Goal: Information Seeking & Learning: Understand process/instructions

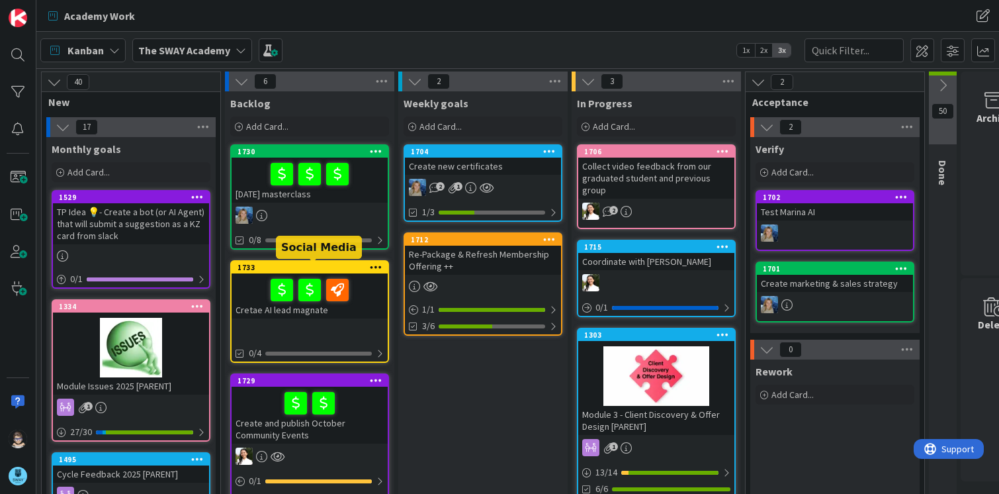
click at [294, 268] on div "1733" at bounding box center [313, 267] width 150 height 9
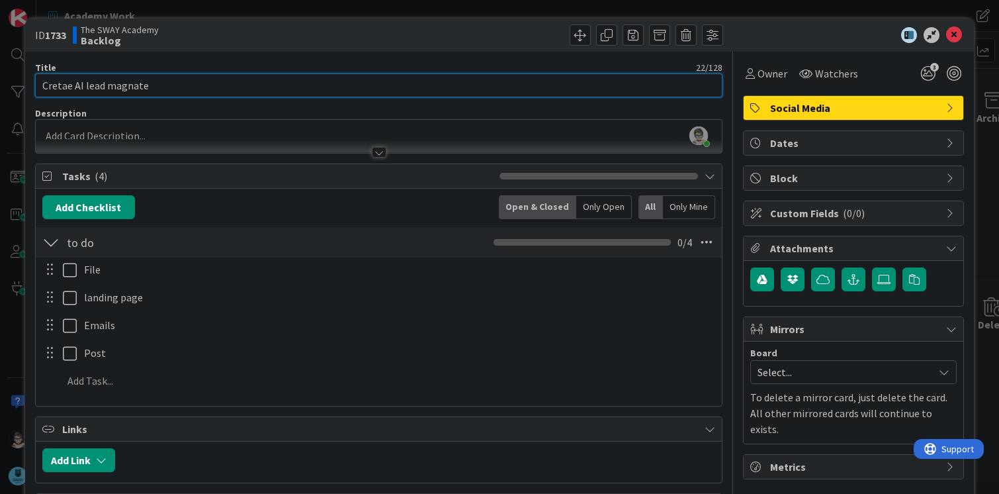
click at [54, 86] on input "Cretae AI lead magnate" at bounding box center [379, 85] width 688 height 24
type input "Create AI lead magnet"
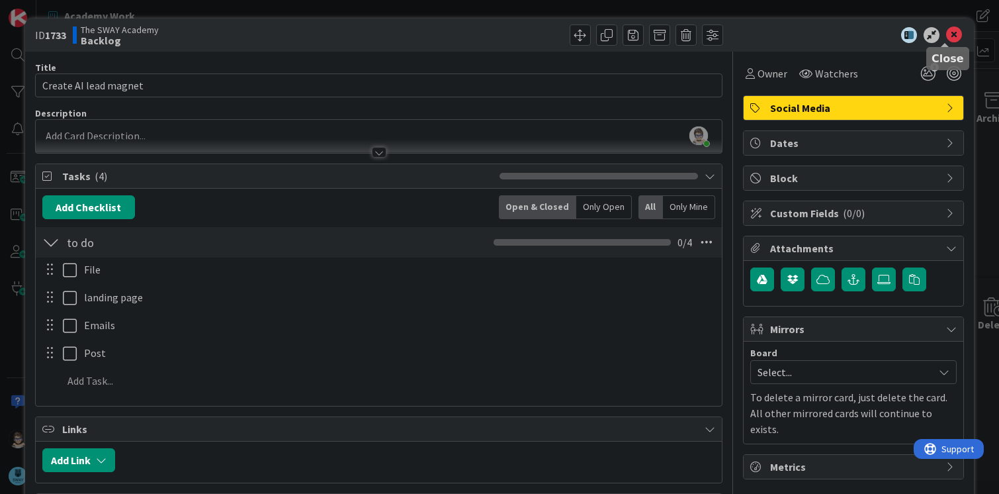
click at [948, 40] on icon at bounding box center [954, 35] width 16 height 16
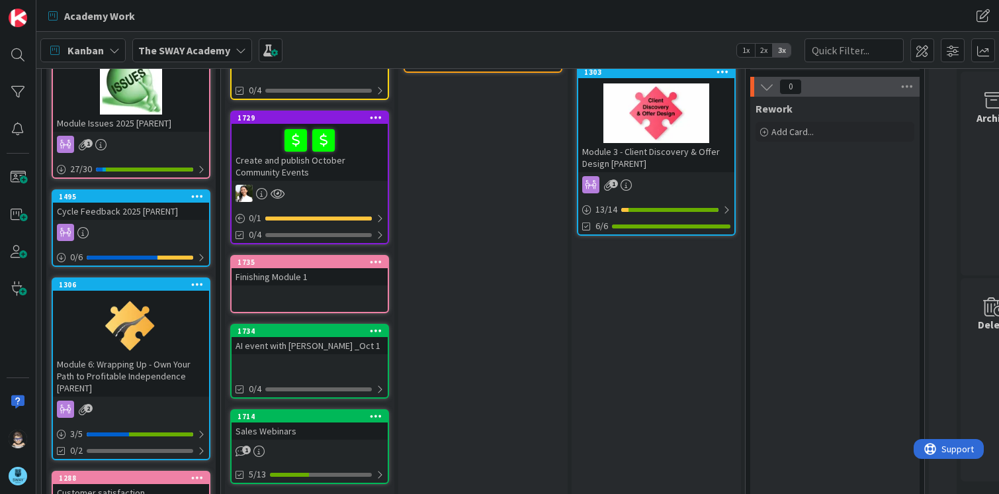
scroll to position [264, 0]
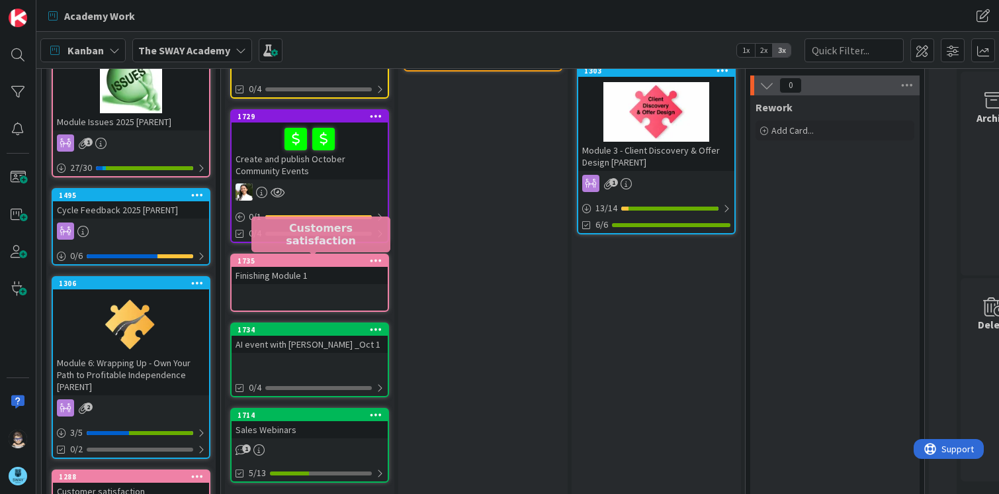
click at [289, 261] on div "1735" at bounding box center [313, 260] width 150 height 9
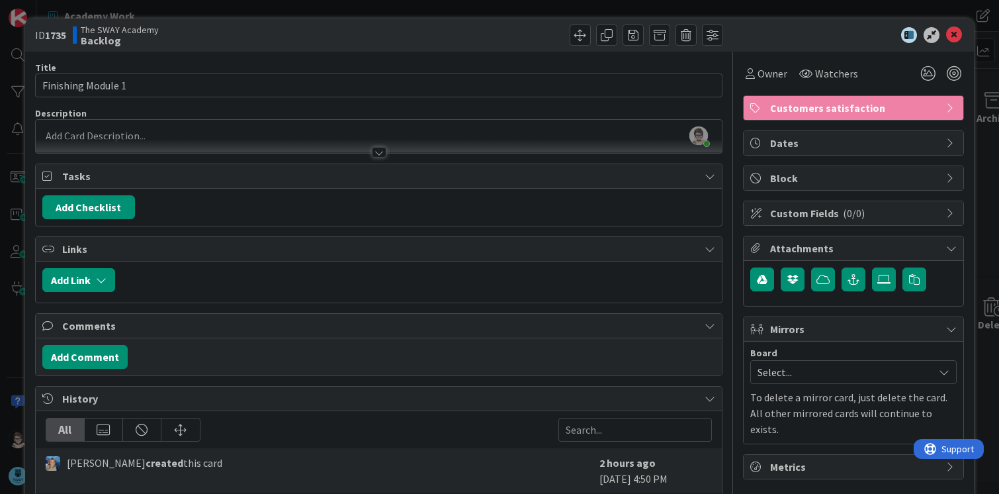
click at [372, 155] on div at bounding box center [379, 152] width 15 height 11
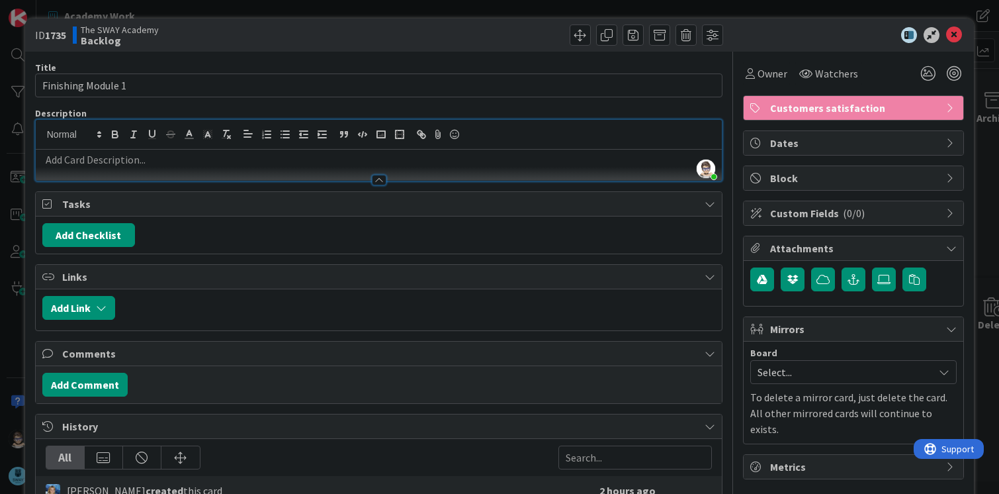
click at [377, 182] on div at bounding box center [379, 180] width 15 height 11
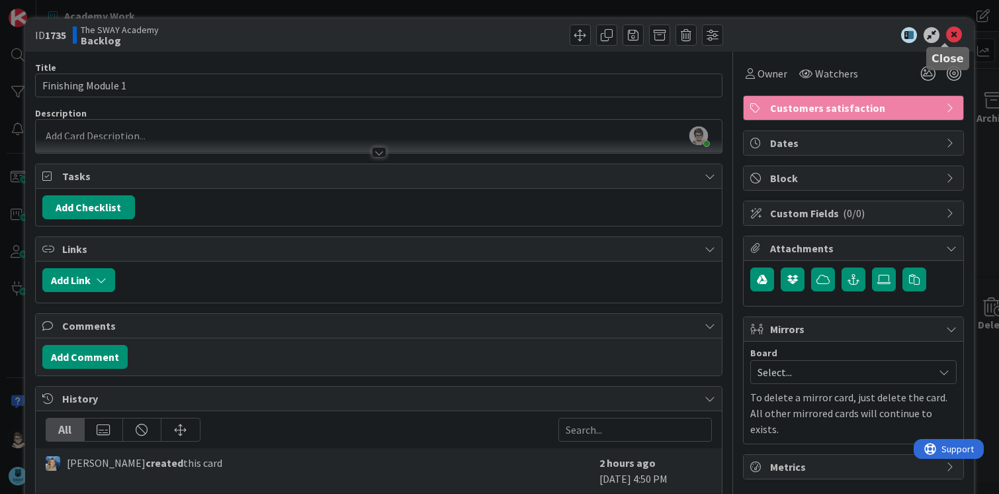
click at [946, 35] on icon at bounding box center [954, 35] width 16 height 16
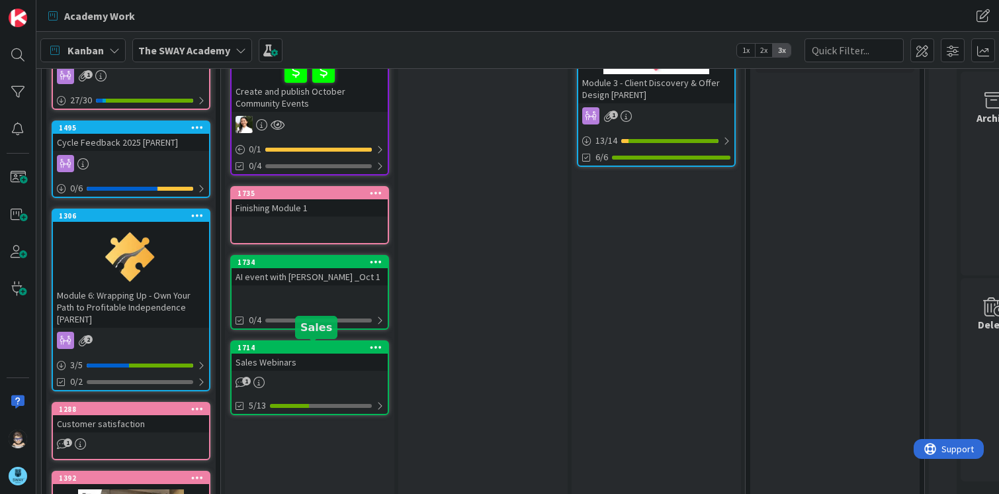
scroll to position [331, 0]
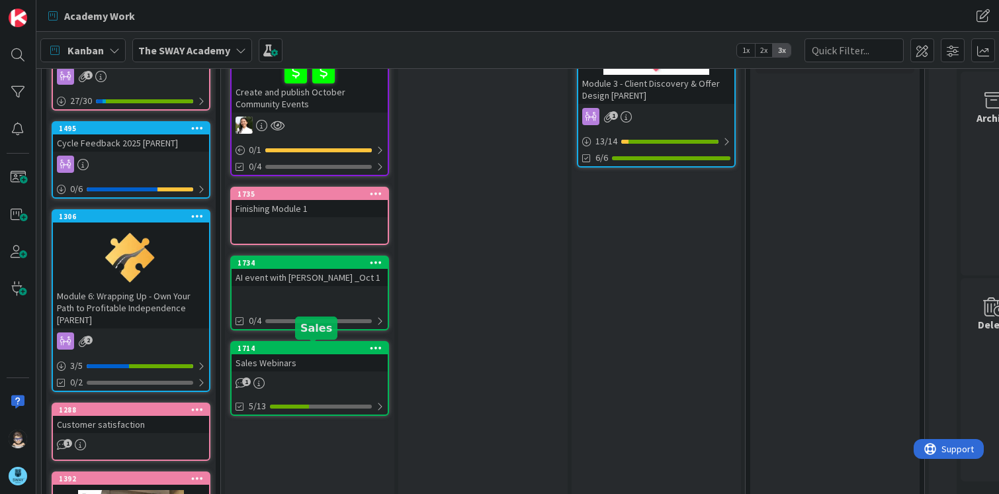
click at [306, 346] on div "1714" at bounding box center [313, 347] width 150 height 9
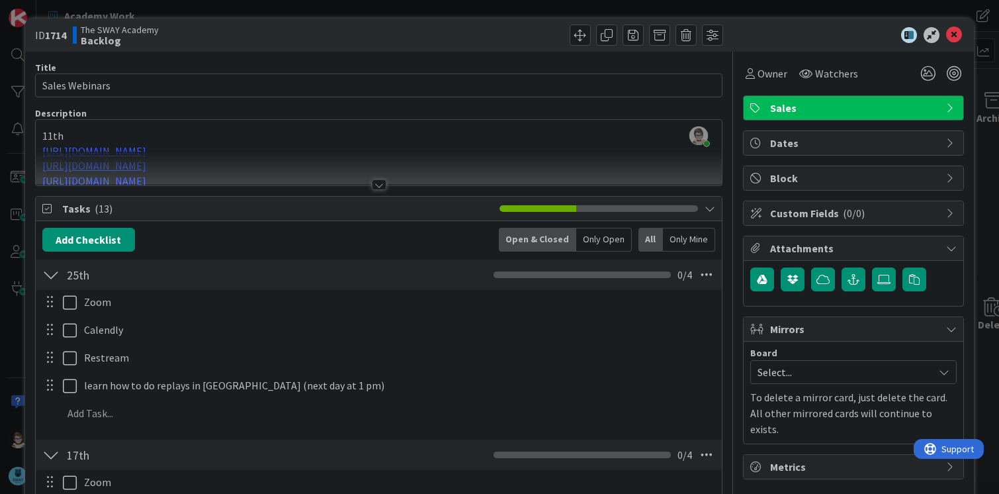
click at [372, 185] on div at bounding box center [379, 184] width 15 height 11
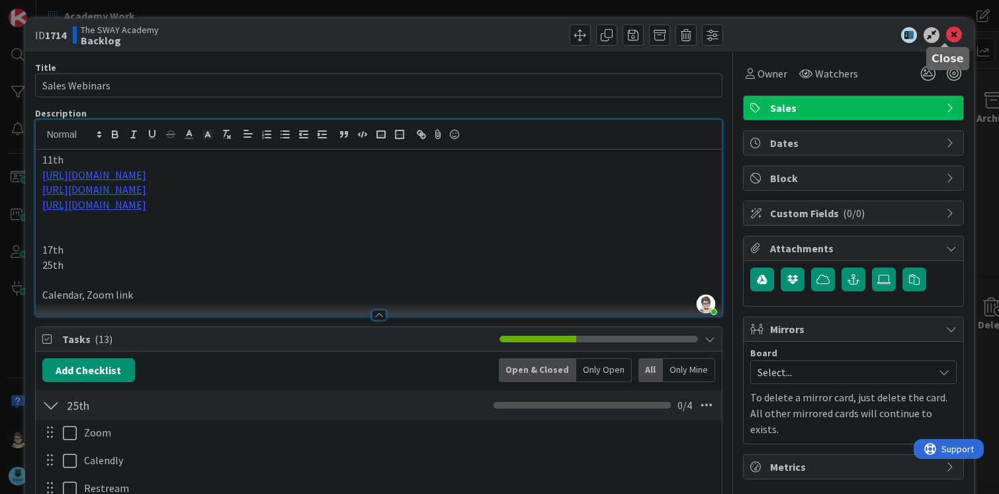
click at [948, 35] on icon at bounding box center [954, 35] width 16 height 16
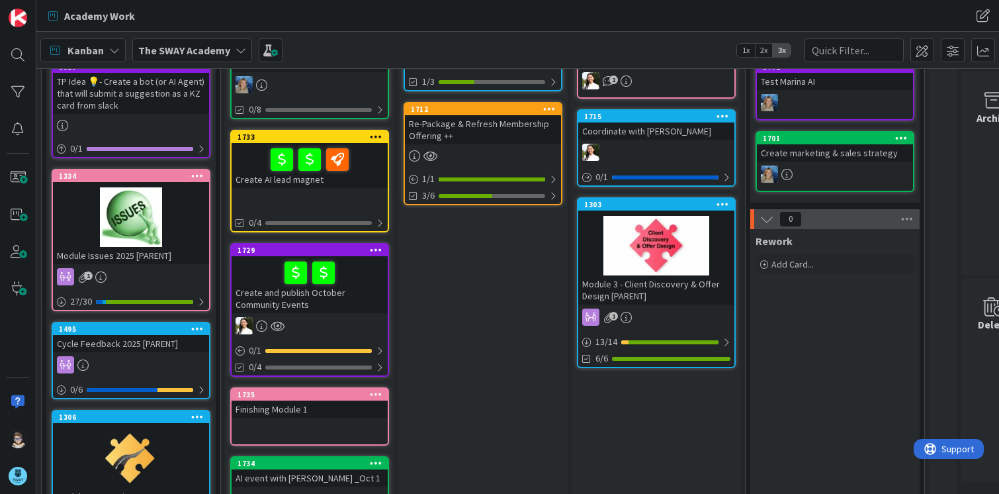
scroll to position [131, 0]
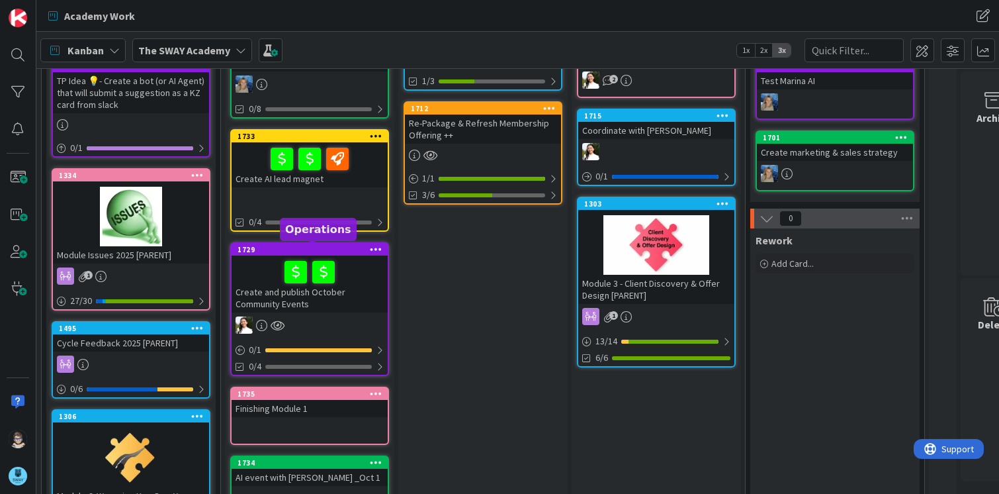
click at [336, 249] on div "1729" at bounding box center [313, 249] width 150 height 9
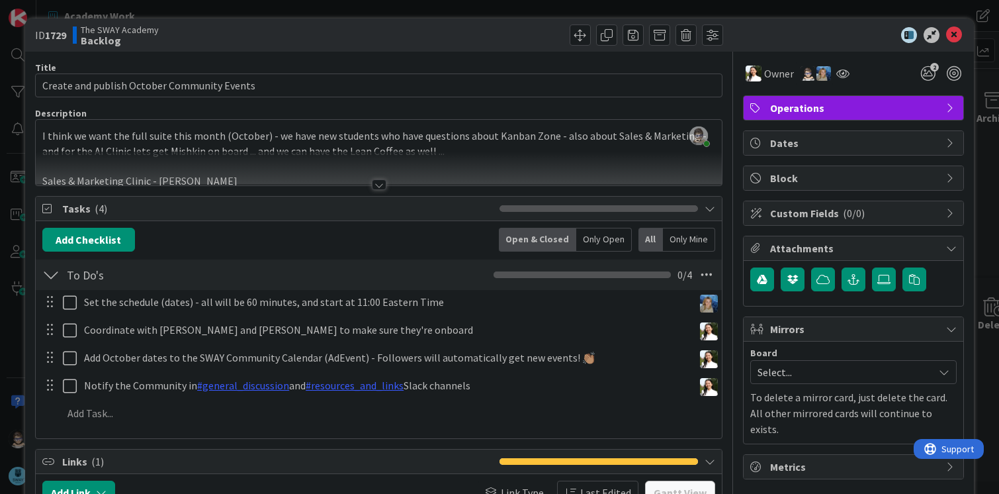
click at [376, 187] on div at bounding box center [379, 184] width 15 height 11
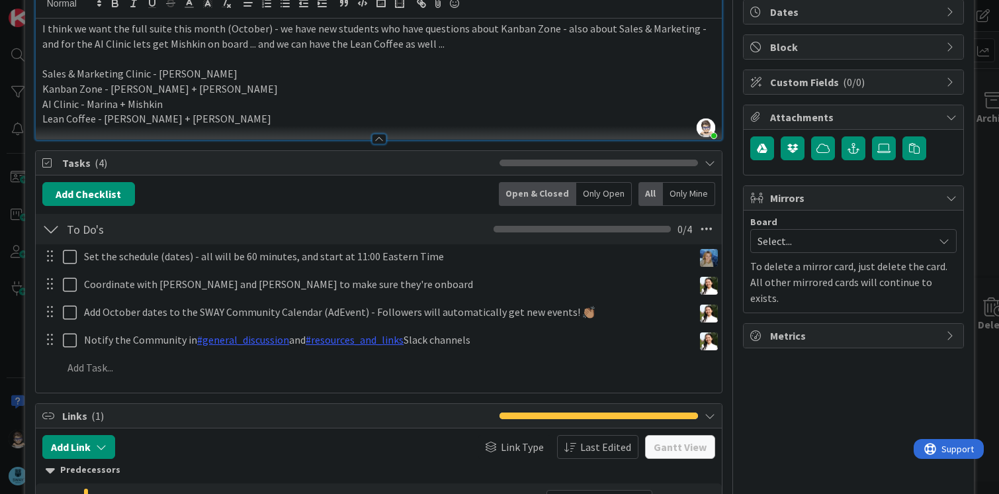
scroll to position [132, 0]
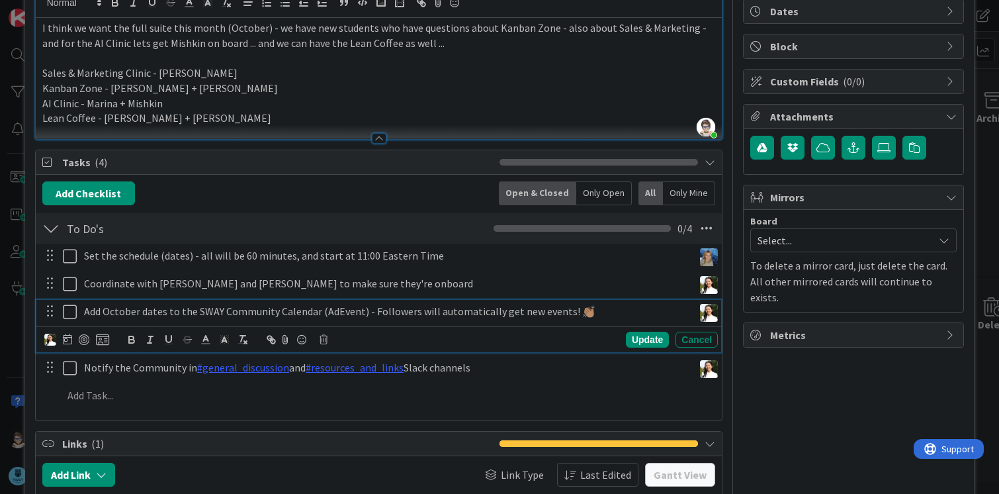
click at [158, 313] on p "Add October dates to the SWAY Community Calendar (AdEvent) - Followers will aut…" at bounding box center [386, 311] width 604 height 15
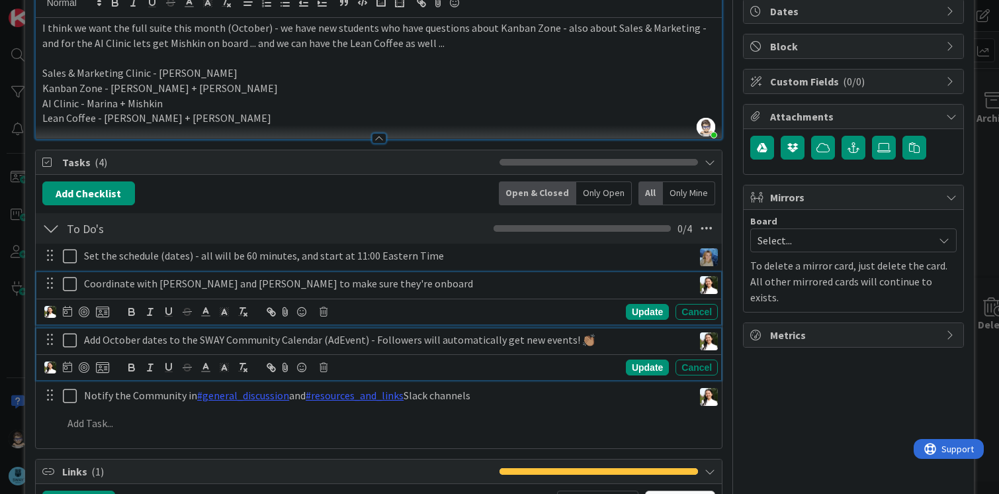
click at [253, 277] on div "Coordinate with [PERSON_NAME] and [PERSON_NAME] to make sure they're onboard Up…" at bounding box center [379, 298] width 686 height 52
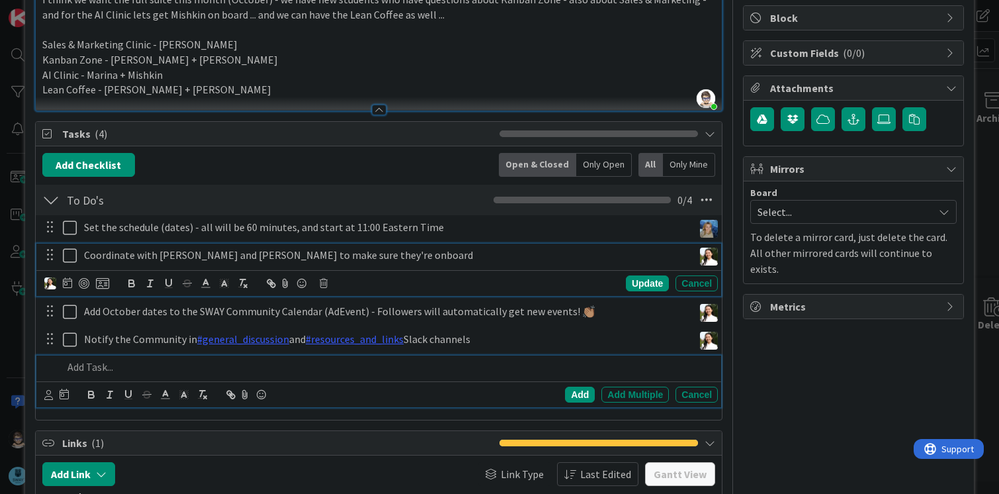
click at [91, 371] on p at bounding box center [388, 366] width 651 height 15
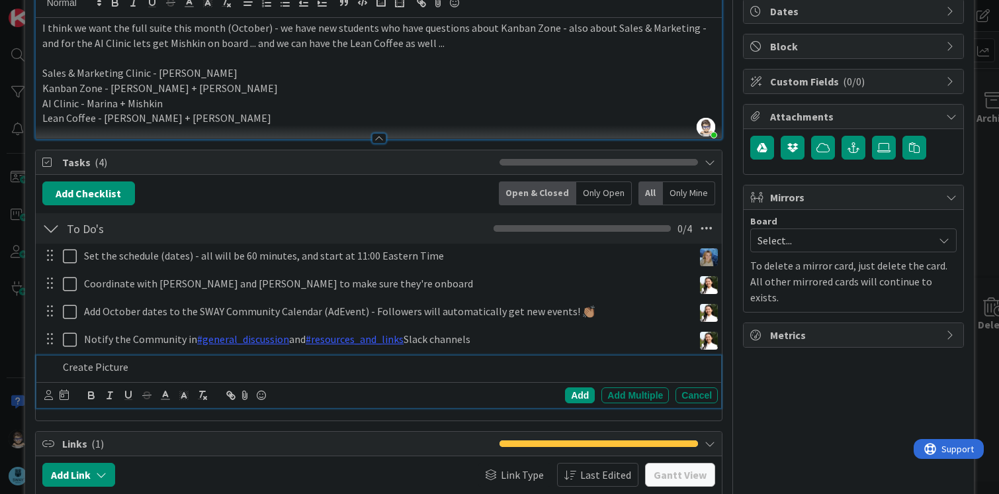
scroll to position [159, 0]
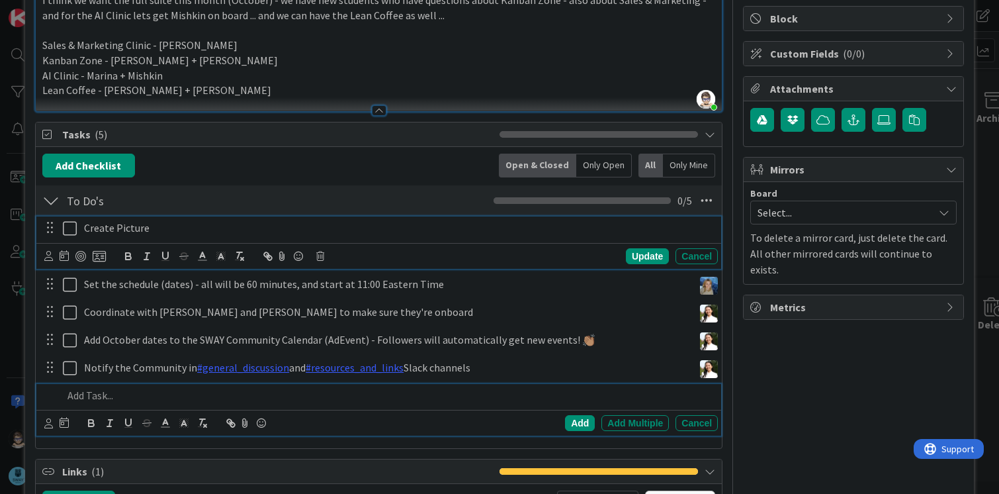
click at [120, 228] on p "Create Picture" at bounding box center [398, 227] width 629 height 15
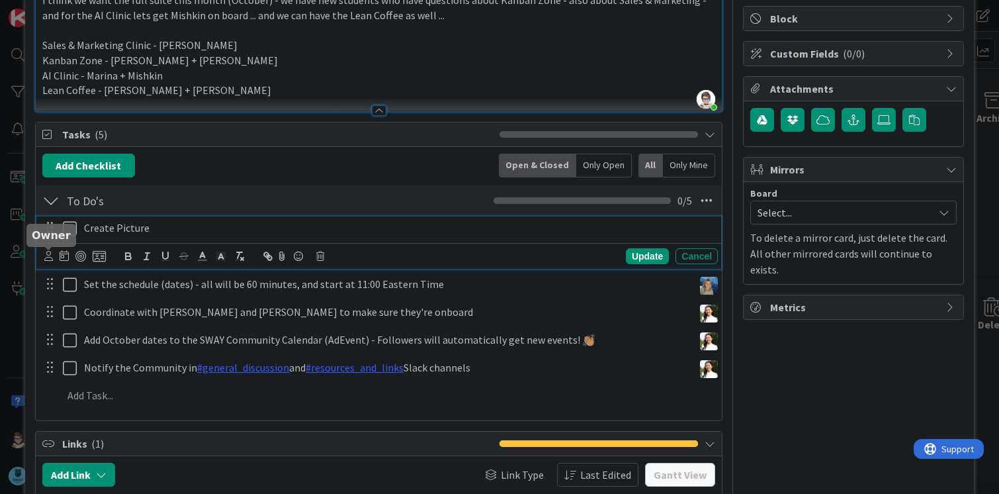
click at [50, 260] on icon at bounding box center [48, 256] width 9 height 10
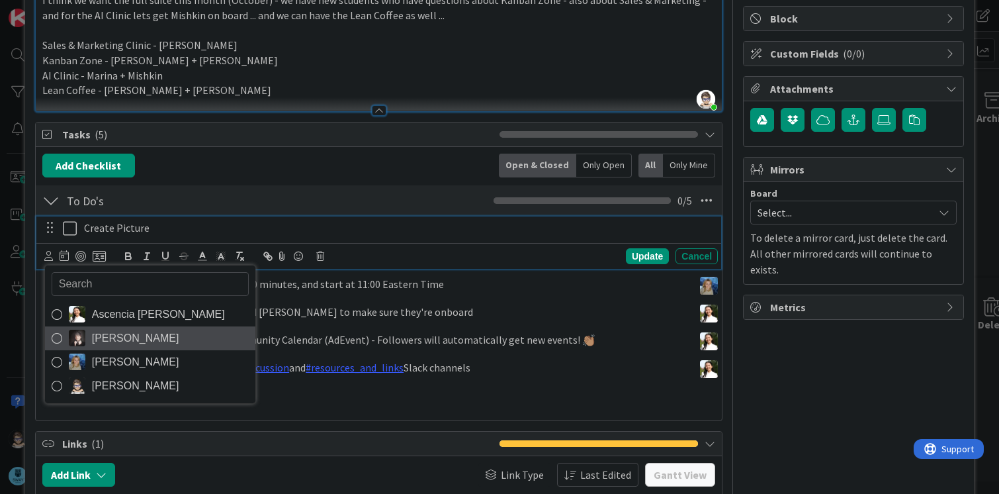
click at [60, 338] on icon at bounding box center [57, 338] width 11 height 20
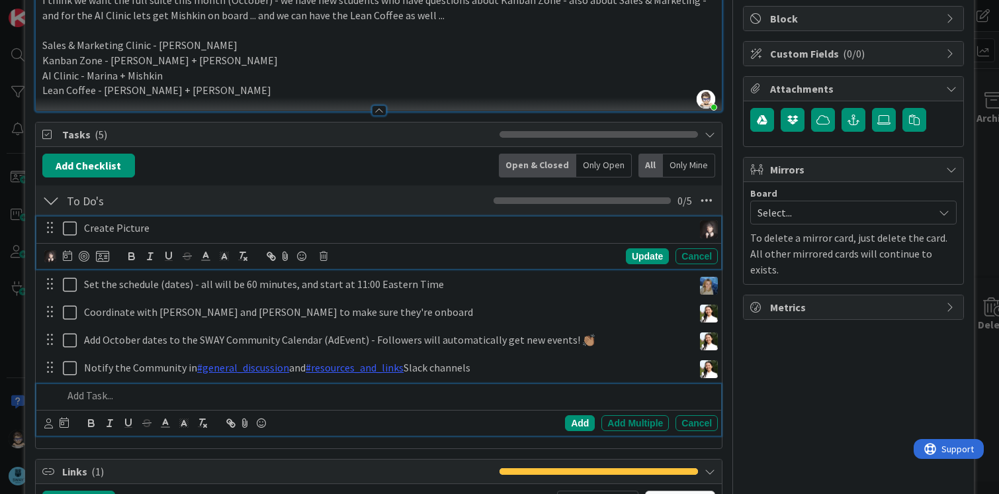
click at [201, 406] on div at bounding box center [388, 395] width 661 height 23
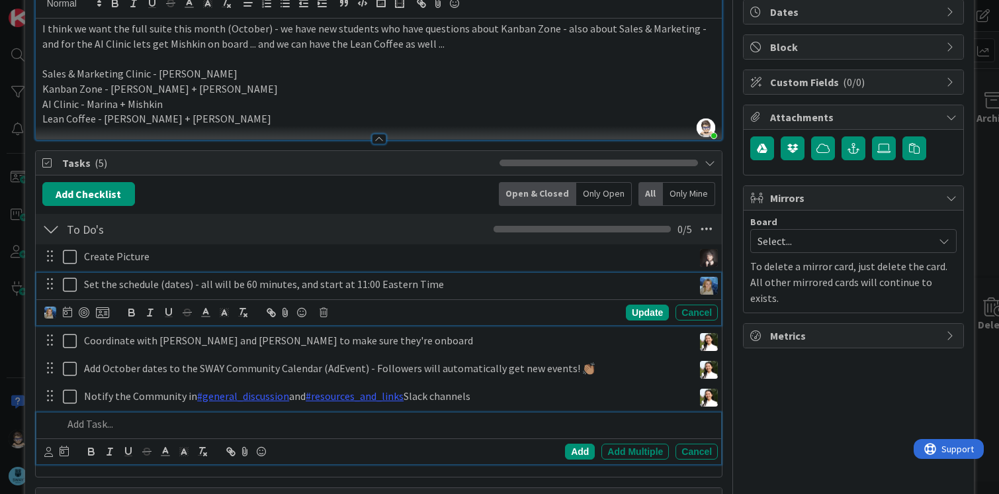
click at [144, 289] on div "Set the schedule (dates) - all will be 60 minutes, and start at 11:00 Eastern T…" at bounding box center [379, 299] width 686 height 52
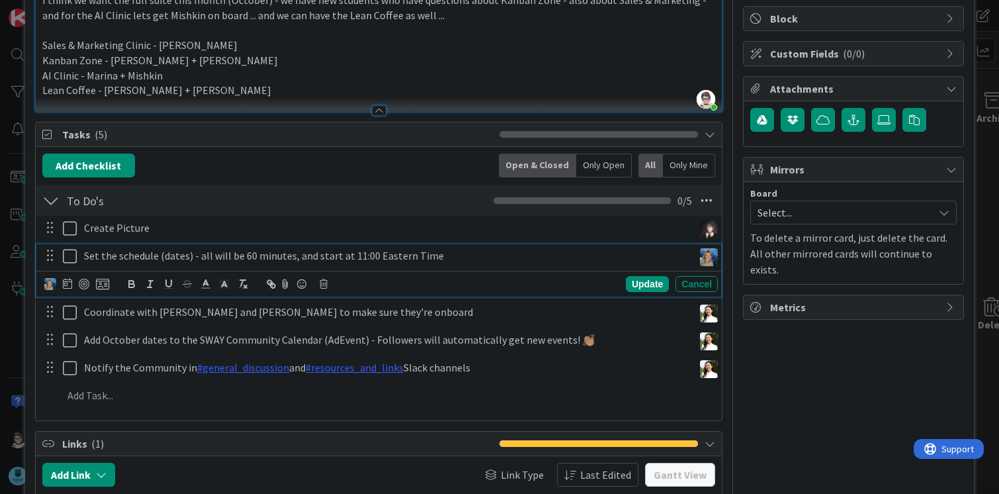
click at [199, 435] on span "Links ( 1 )" at bounding box center [277, 443] width 431 height 16
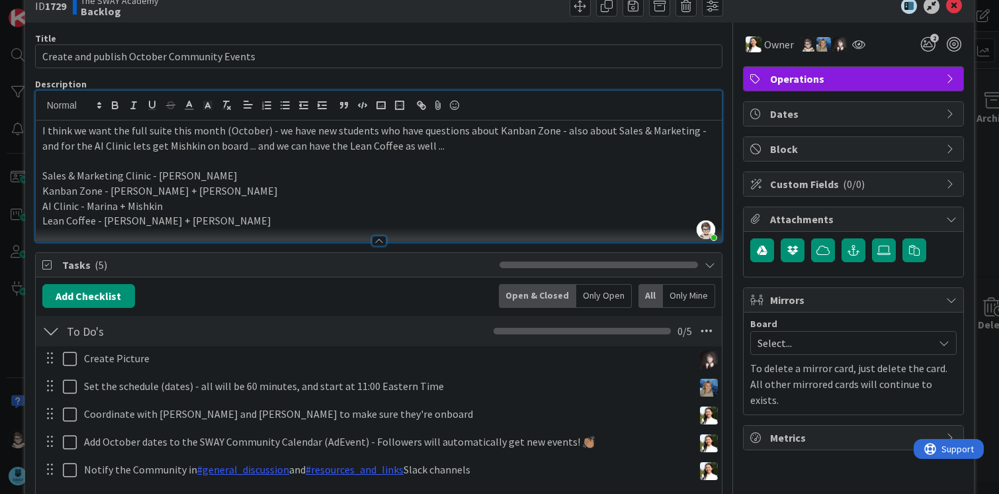
scroll to position [28, 0]
click at [374, 157] on p at bounding box center [379, 161] width 674 height 15
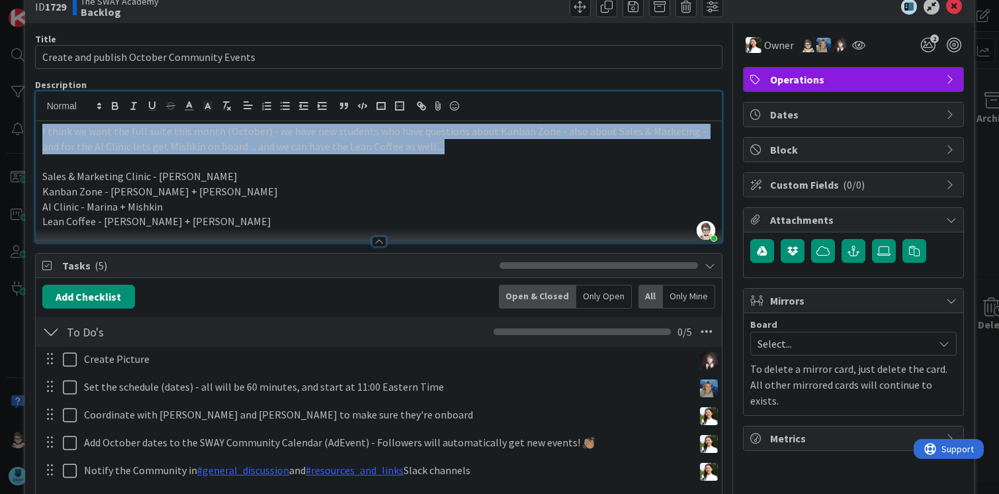
drag, startPoint x: 429, startPoint y: 143, endPoint x: 30, endPoint y: 132, distance: 399.2
click at [265, 141] on p "I think we want the full suite this month (October) - we have new students who …" at bounding box center [379, 139] width 674 height 30
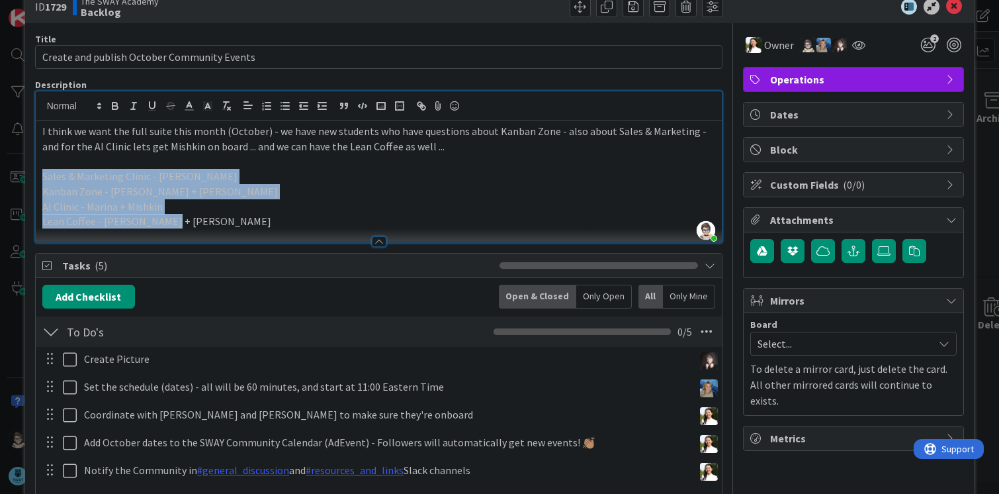
drag, startPoint x: 42, startPoint y: 175, endPoint x: 188, endPoint y: 220, distance: 152.6
click at [188, 220] on div "I think we want the full suite this month (October) - we have new students who …" at bounding box center [379, 181] width 687 height 121
click at [143, 208] on p "AI Clinic - Marina + Mishkin" at bounding box center [379, 206] width 674 height 15
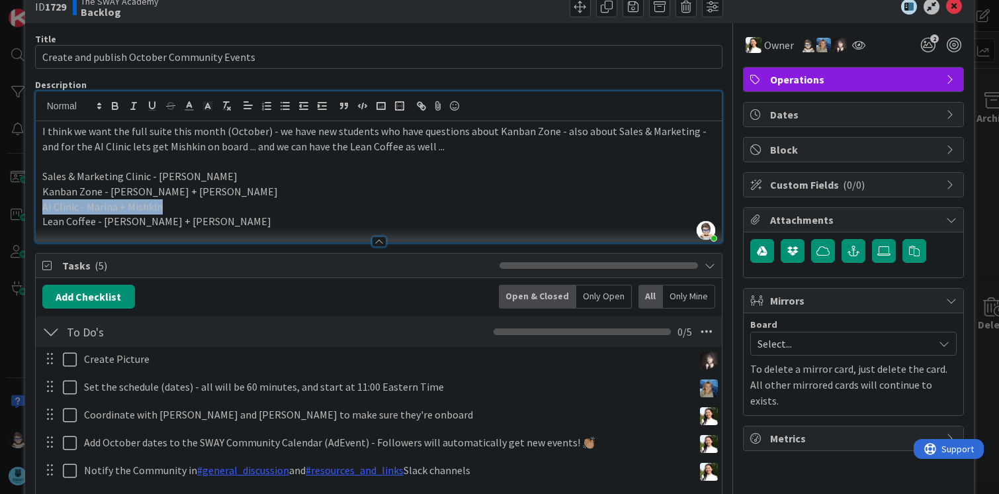
drag, startPoint x: 166, startPoint y: 209, endPoint x: 20, endPoint y: 209, distance: 146.3
click at [20, 209] on div "ID 1729 The SWAY Academy Backlog Title 43 / 128 Create and publish October Comm…" at bounding box center [499, 247] width 999 height 494
click at [171, 205] on p "AI Clinic - Marina + Mishkin" at bounding box center [379, 206] width 674 height 15
drag, startPoint x: 50, startPoint y: 189, endPoint x: 194, endPoint y: 194, distance: 144.3
click at [194, 194] on p "Kanban Zone - [PERSON_NAME] + [PERSON_NAME]" at bounding box center [379, 191] width 674 height 15
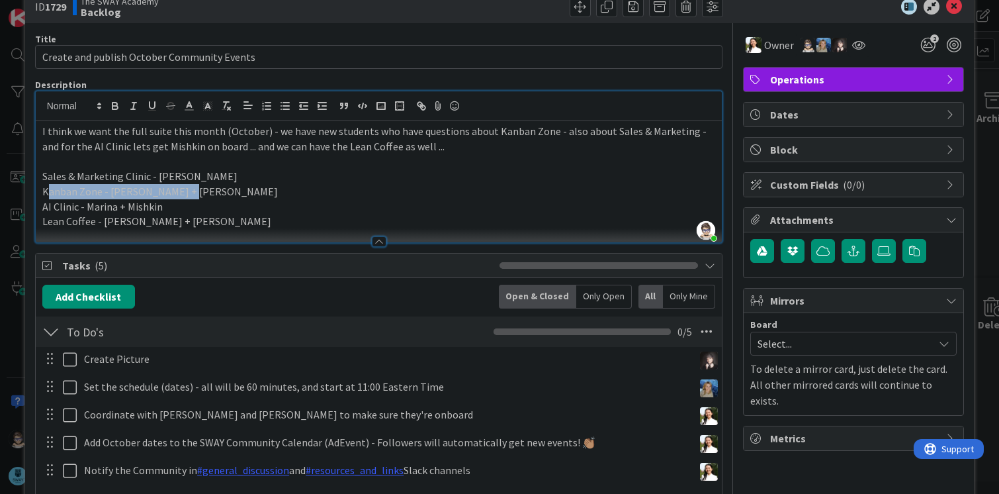
click at [194, 194] on p "Kanban Zone - [PERSON_NAME] + [PERSON_NAME]" at bounding box center [379, 191] width 674 height 15
drag, startPoint x: 194, startPoint y: 194, endPoint x: 21, endPoint y: 191, distance: 173.4
click at [21, 191] on div "ID 1729 The SWAY Academy Backlog Title 43 / 128 Create and publish October Comm…" at bounding box center [499, 247] width 999 height 494
click at [118, 191] on p "Kanban Zone - [PERSON_NAME] + [PERSON_NAME]" at bounding box center [379, 191] width 674 height 15
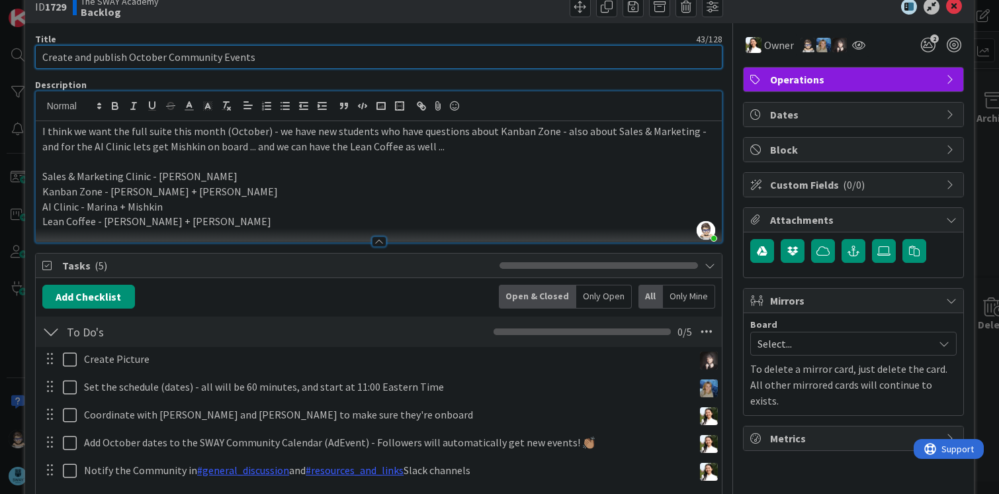
click at [437, 68] on input "Create and publish October Community Events" at bounding box center [379, 57] width 688 height 24
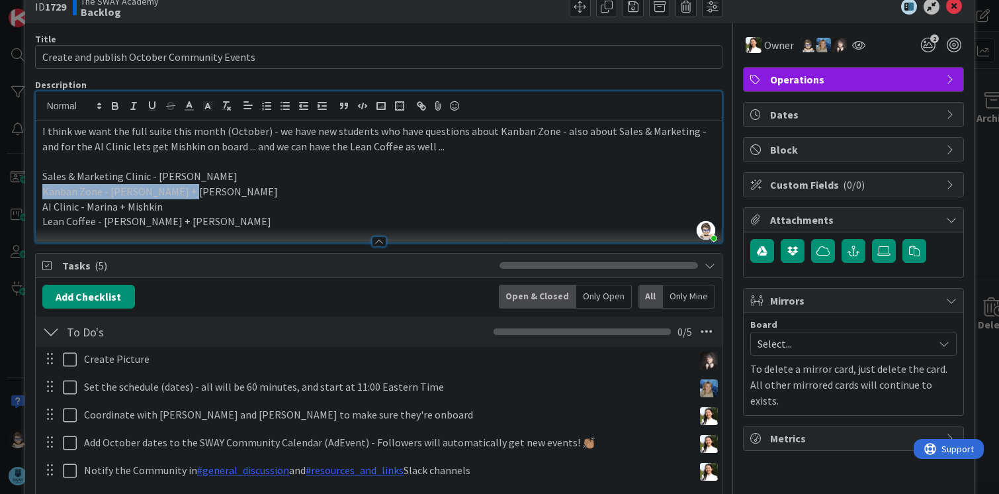
drag, startPoint x: 42, startPoint y: 190, endPoint x: 238, endPoint y: 196, distance: 196.0
click at [238, 196] on p "Kanban Zone - [PERSON_NAME] + [PERSON_NAME]" at bounding box center [379, 191] width 674 height 15
click at [270, 208] on p "AI Clinic - Marina + Mishkin - [DATE]" at bounding box center [379, 206] width 674 height 15
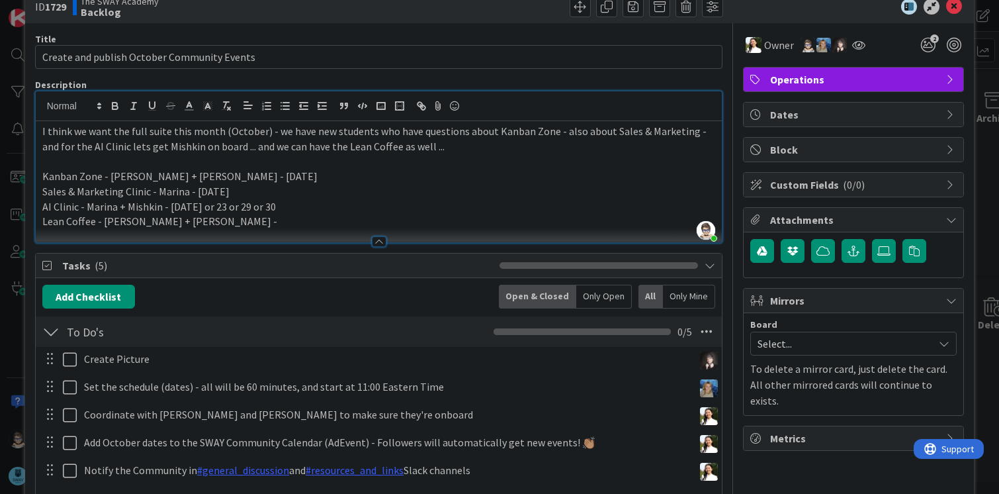
drag, startPoint x: 165, startPoint y: 208, endPoint x: 291, endPoint y: 211, distance: 125.1
click at [291, 211] on p "AI Clinic - Marina + Mishkin - [DATE] or 23 or 29 or 30" at bounding box center [379, 206] width 674 height 15
copy p "[DATE] or 23 or 29 or 30"
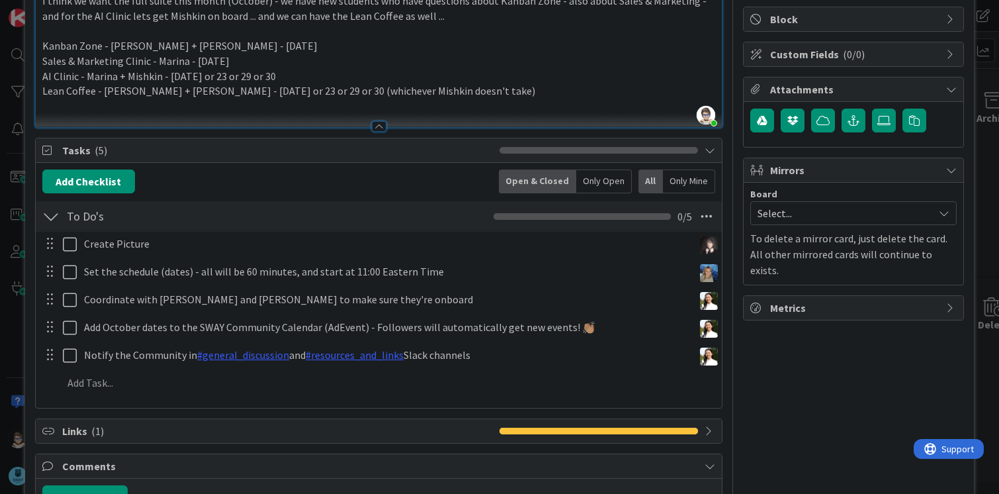
scroll to position [160, 0]
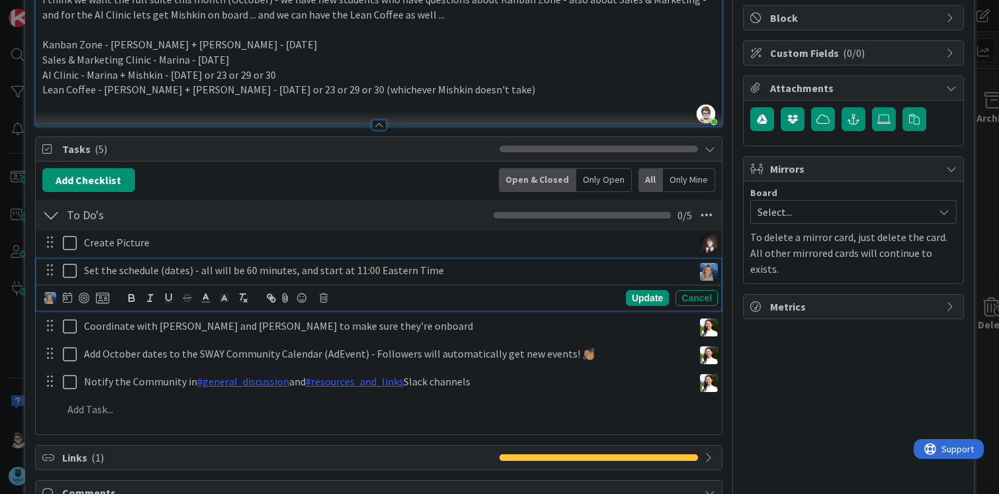
click at [71, 273] on icon at bounding box center [70, 271] width 14 height 16
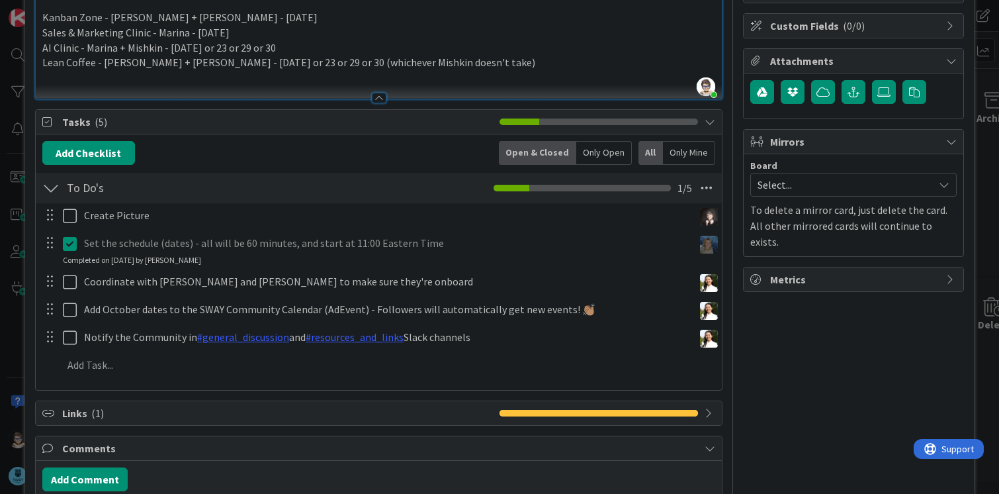
scroll to position [193, 0]
